Goal: Task Accomplishment & Management: Use online tool/utility

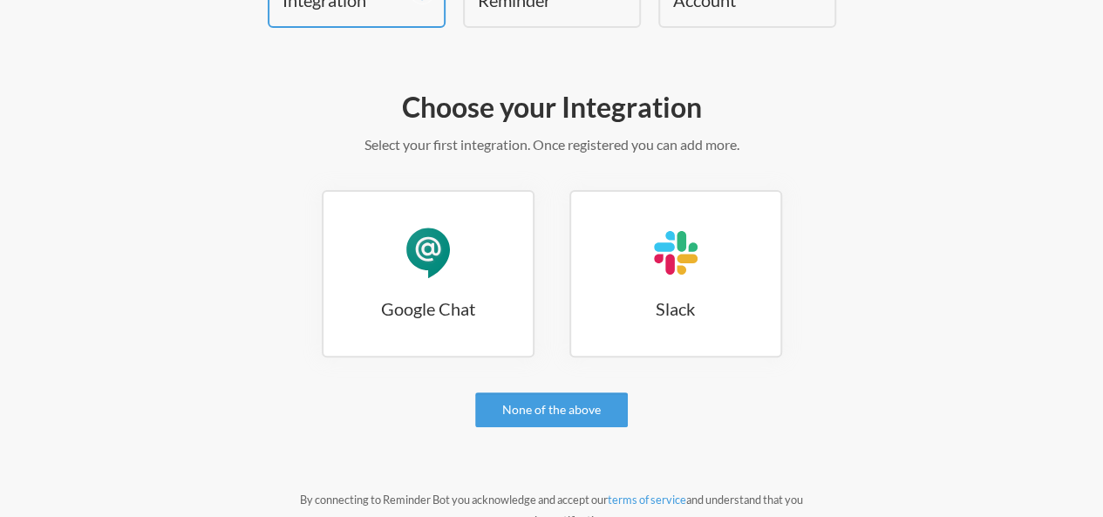
scroll to position [143, 0]
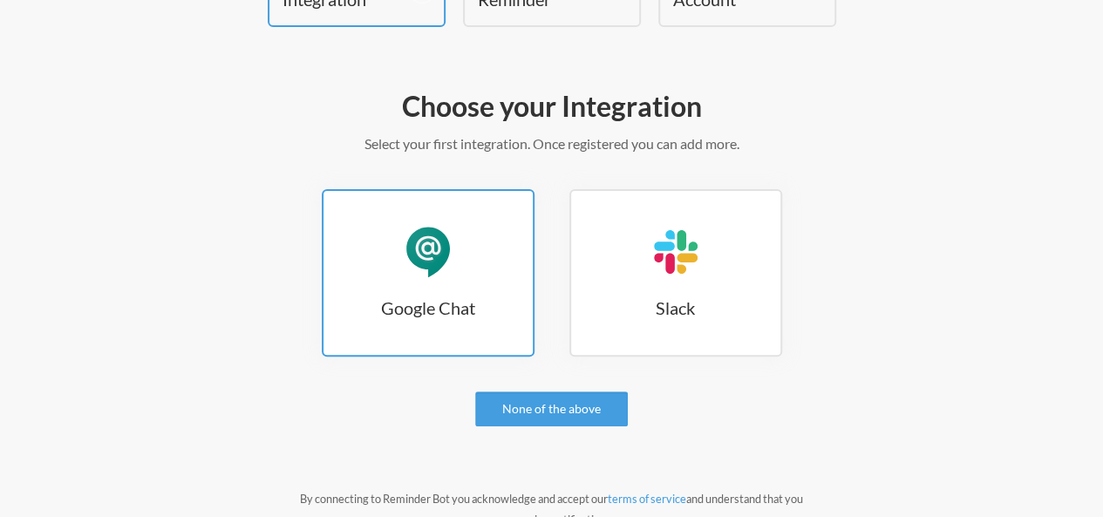
click at [400, 271] on link "Google Chat Google Chat" at bounding box center [428, 272] width 213 height 167
click at [409, 300] on h3 "Google Chat" at bounding box center [427, 308] width 209 height 24
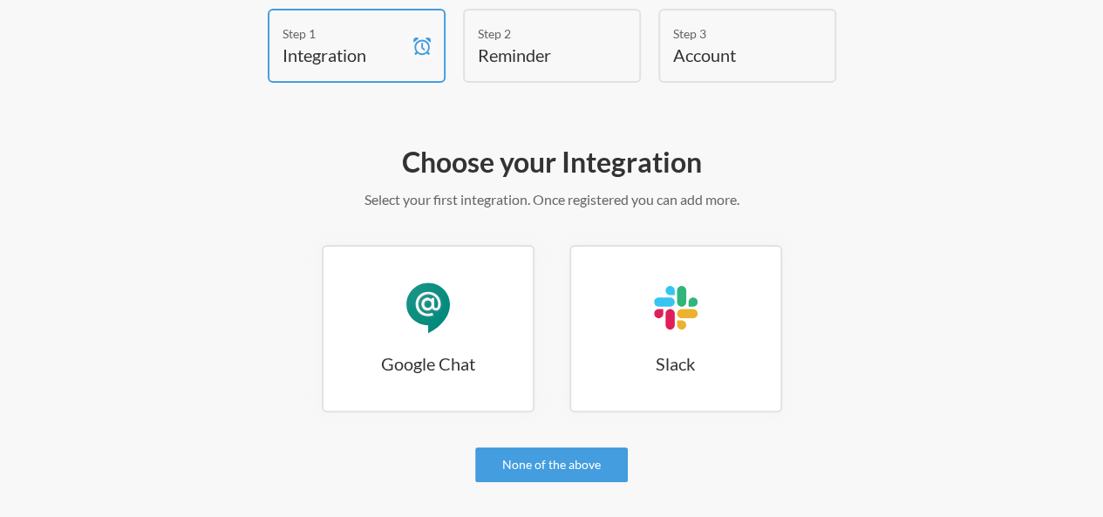
scroll to position [0, 0]
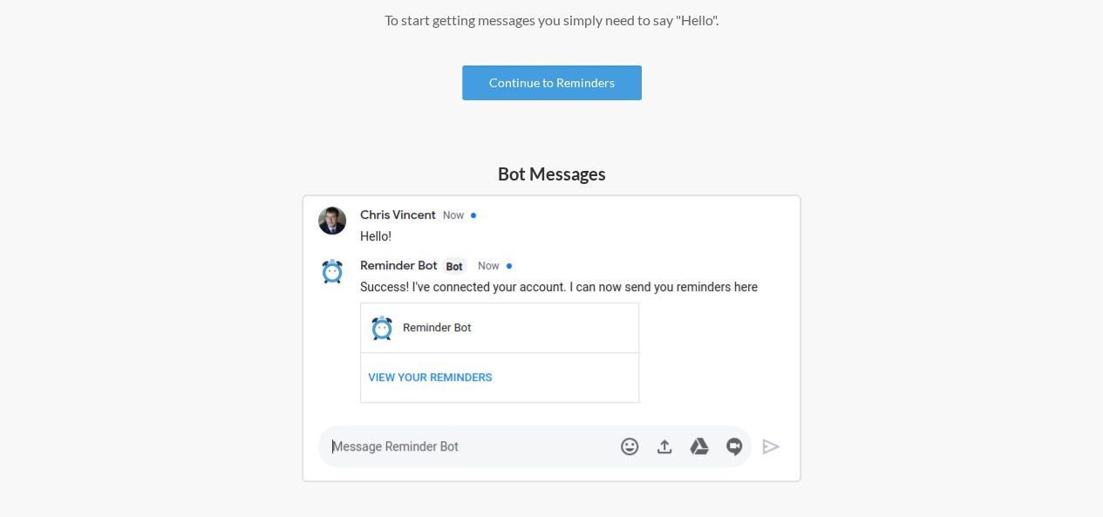
scroll to position [288, 0]
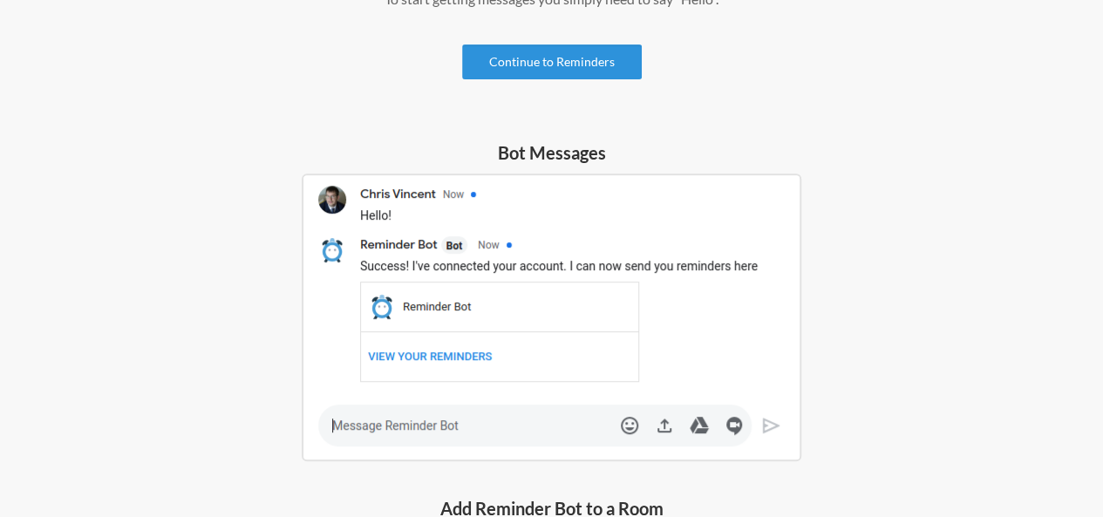
click at [526, 53] on link "Continue to Reminders" at bounding box center [552, 61] width 180 height 35
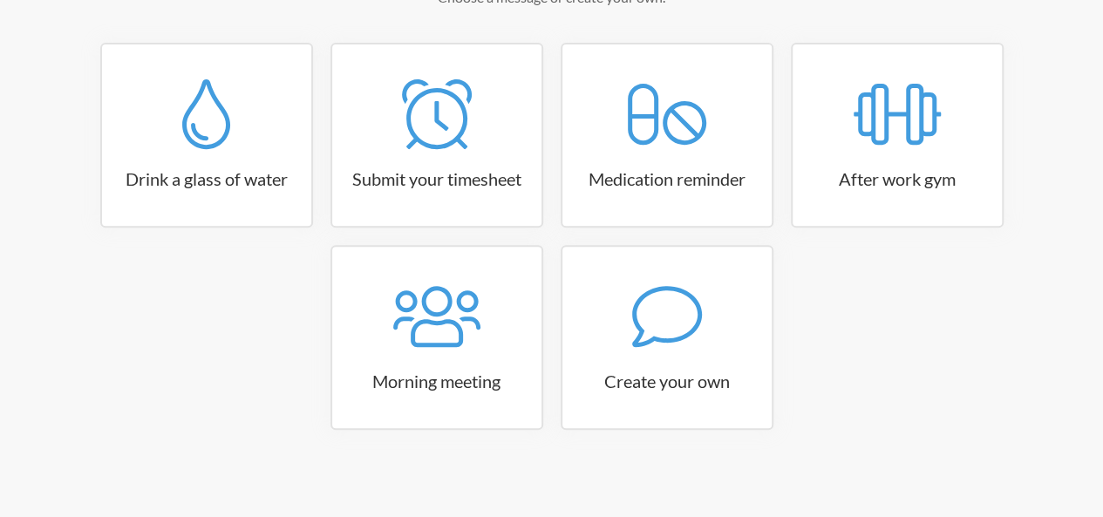
scroll to position [297, 0]
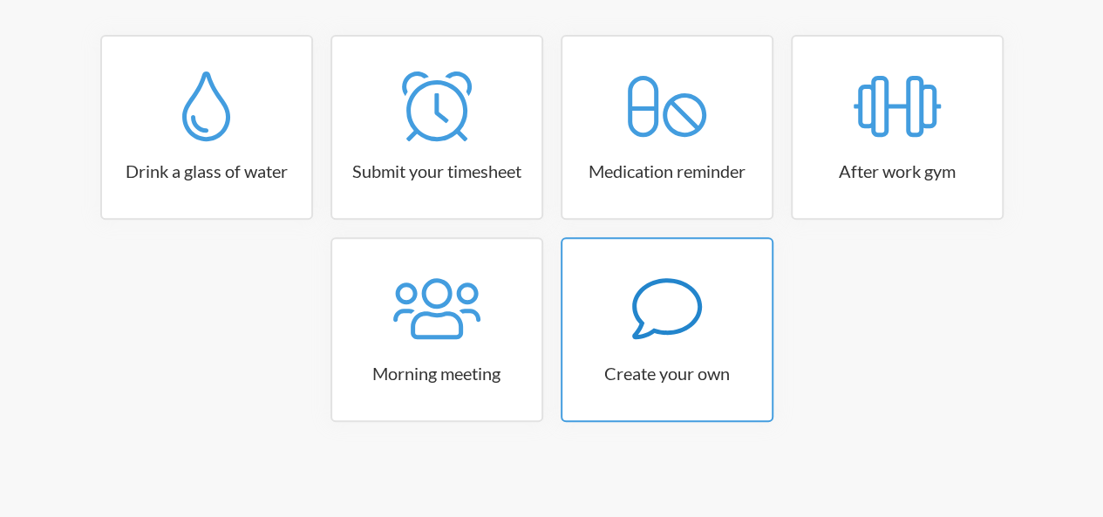
click at [653, 341] on icon at bounding box center [667, 309] width 70 height 70
select select "10:30:00"
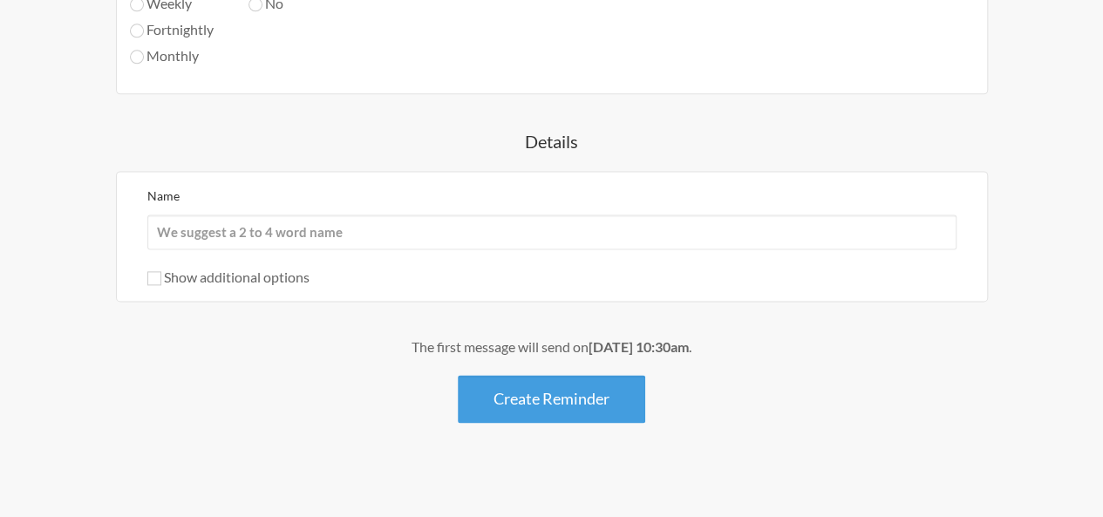
scroll to position [1081, 0]
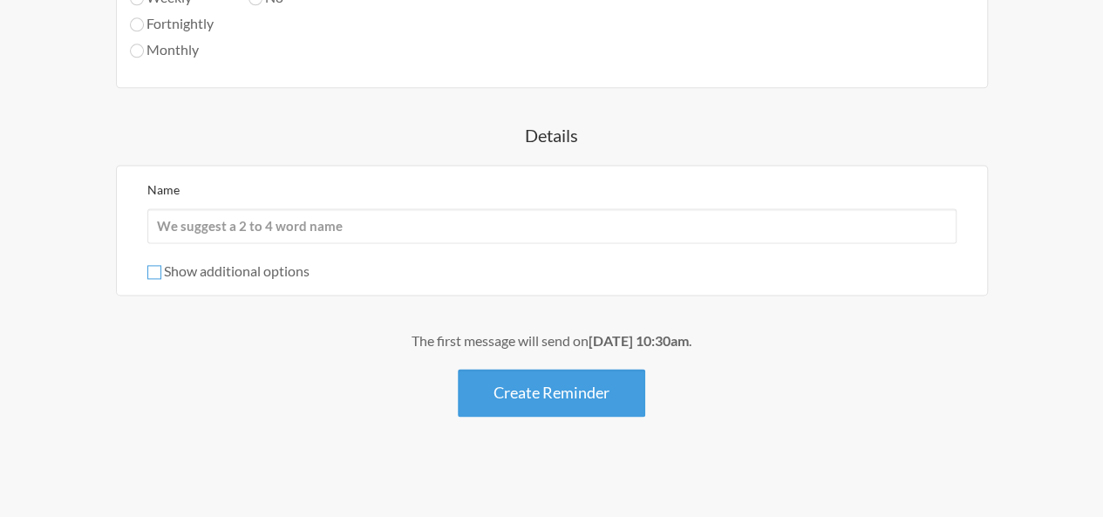
click at [153, 266] on input "Show additional options" at bounding box center [154, 272] width 14 height 14
checkbox input "true"
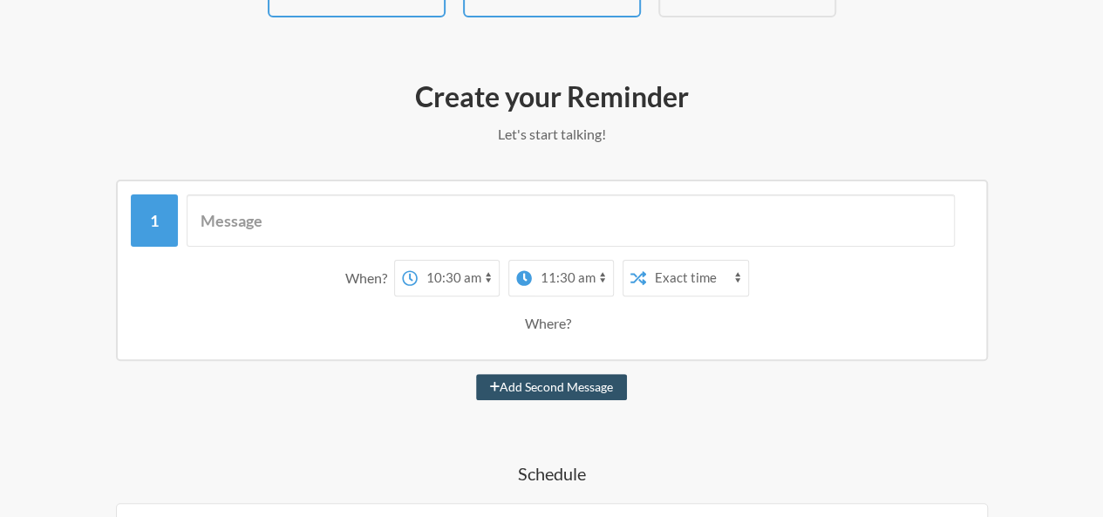
scroll to position [153, 0]
